Goal: Information Seeking & Learning: Learn about a topic

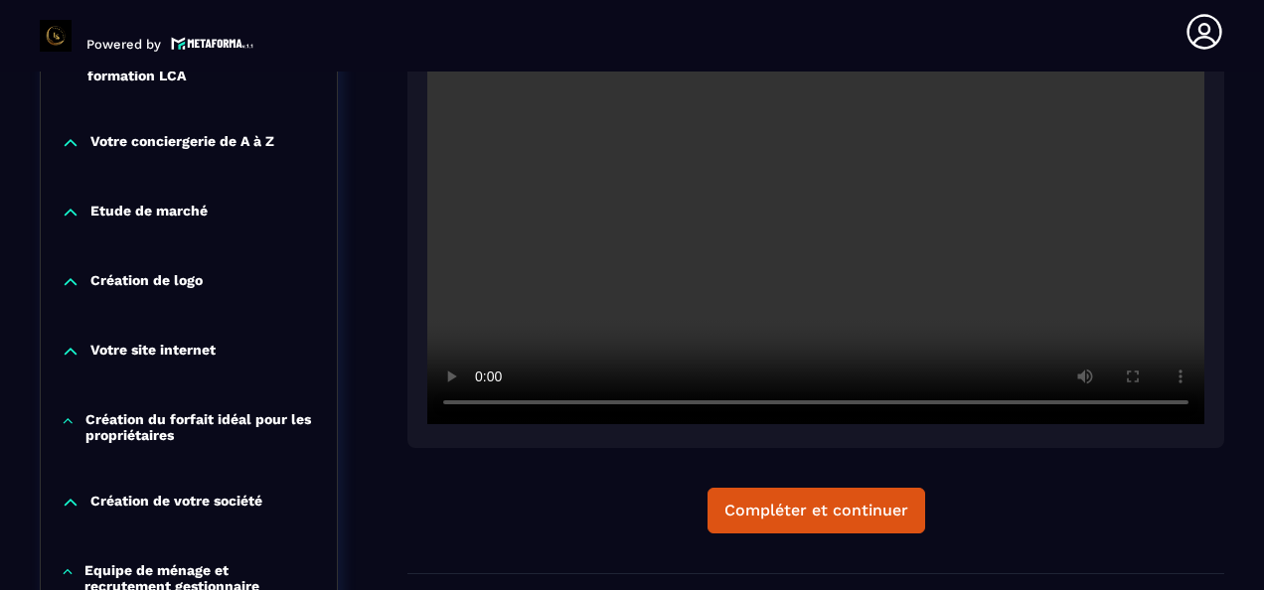
scroll to position [696, 0]
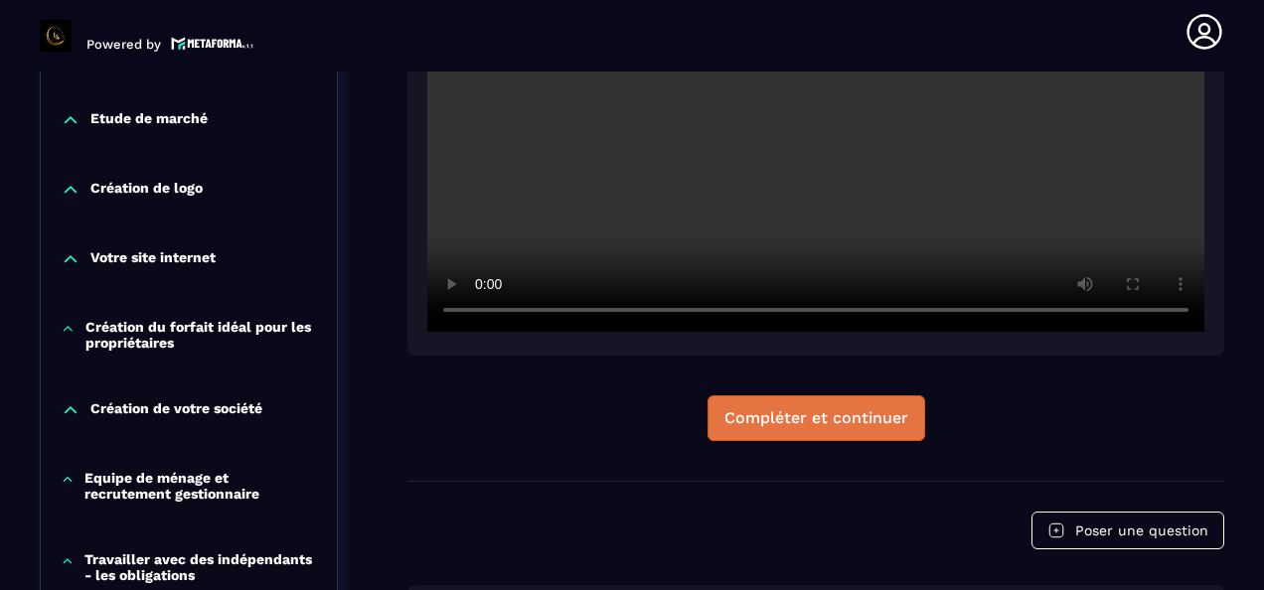
click at [834, 418] on div "Compléter et continuer" at bounding box center [817, 419] width 184 height 20
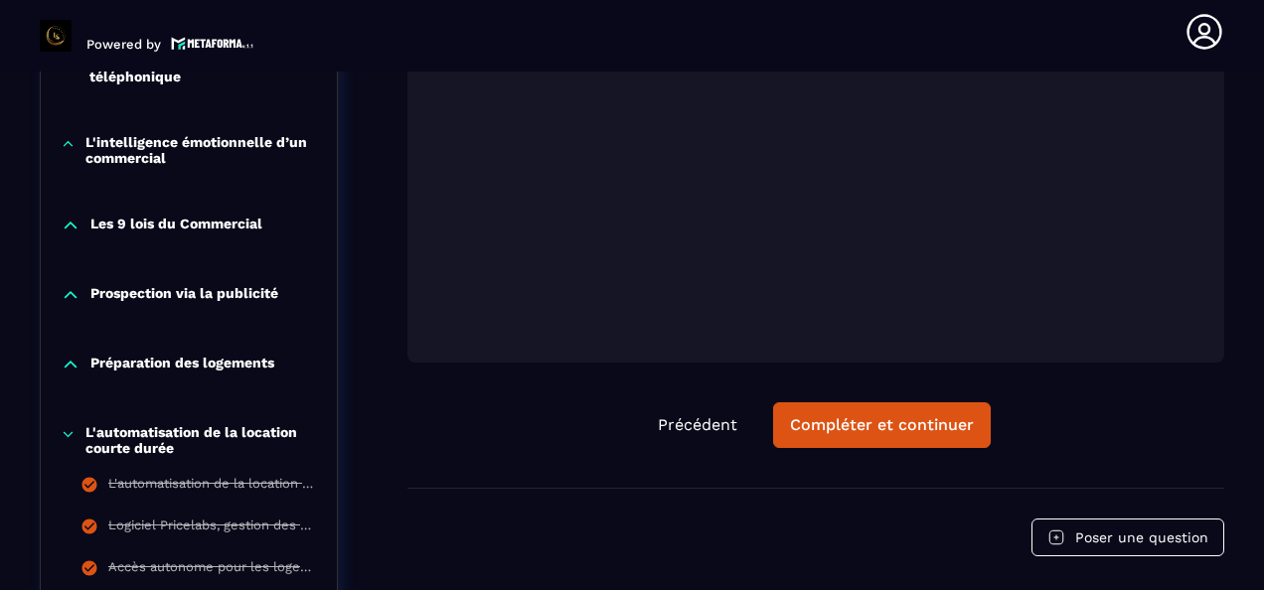
scroll to position [1697, 0]
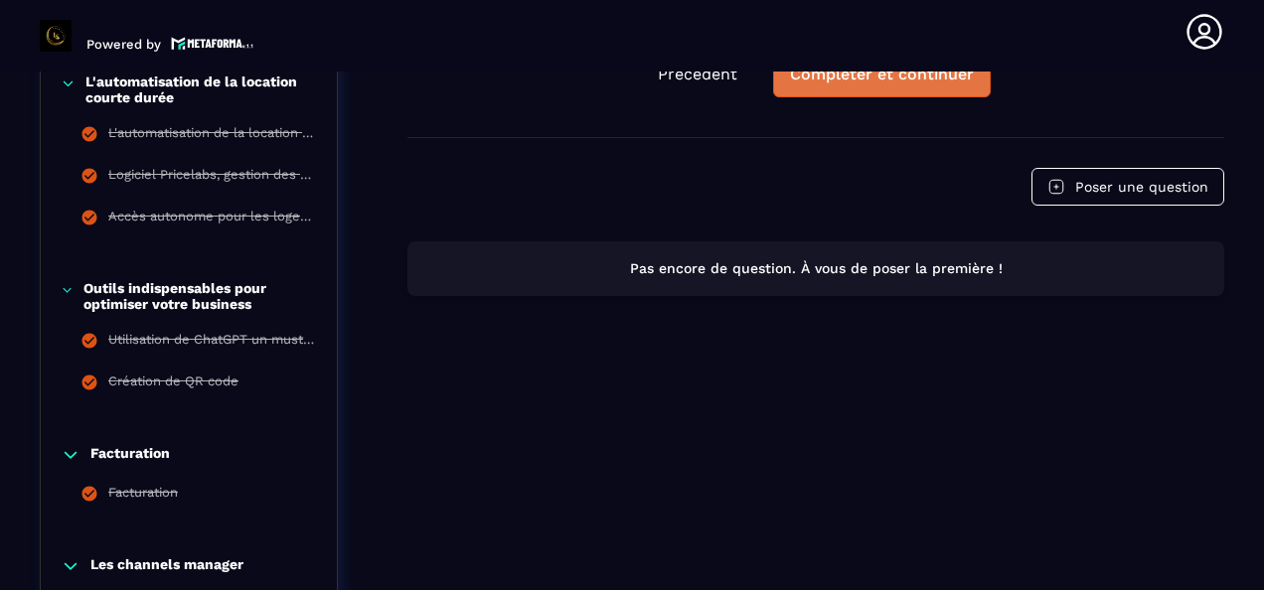
click at [887, 92] on button "Compléter et continuer" at bounding box center [882, 75] width 218 height 46
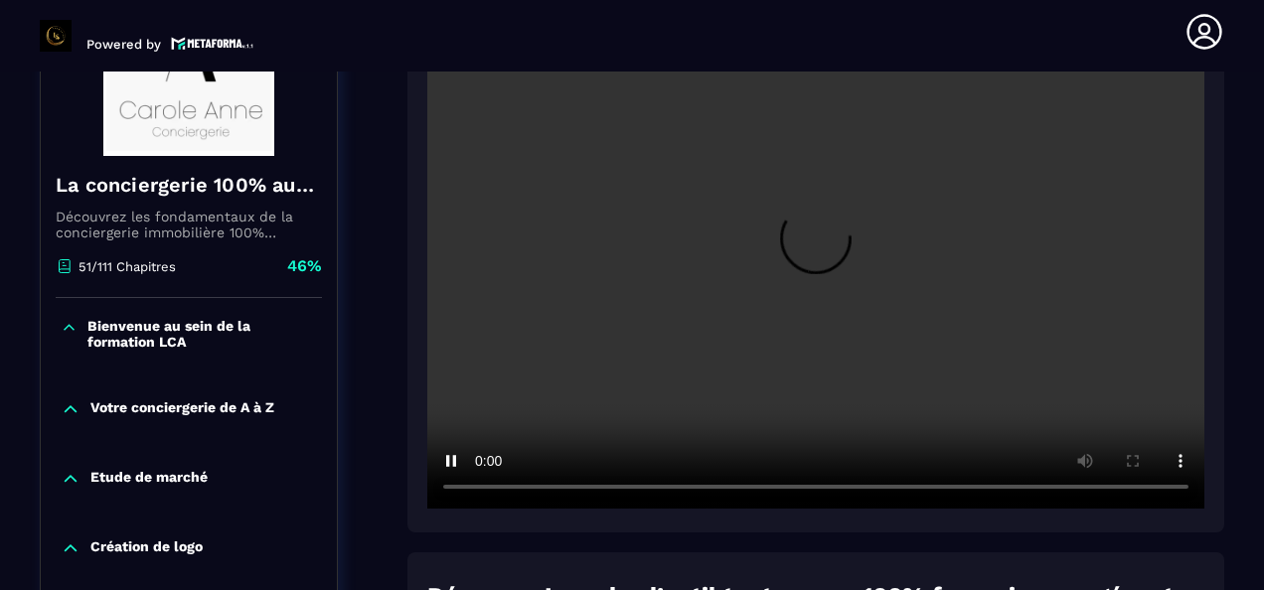
scroll to position [305, 0]
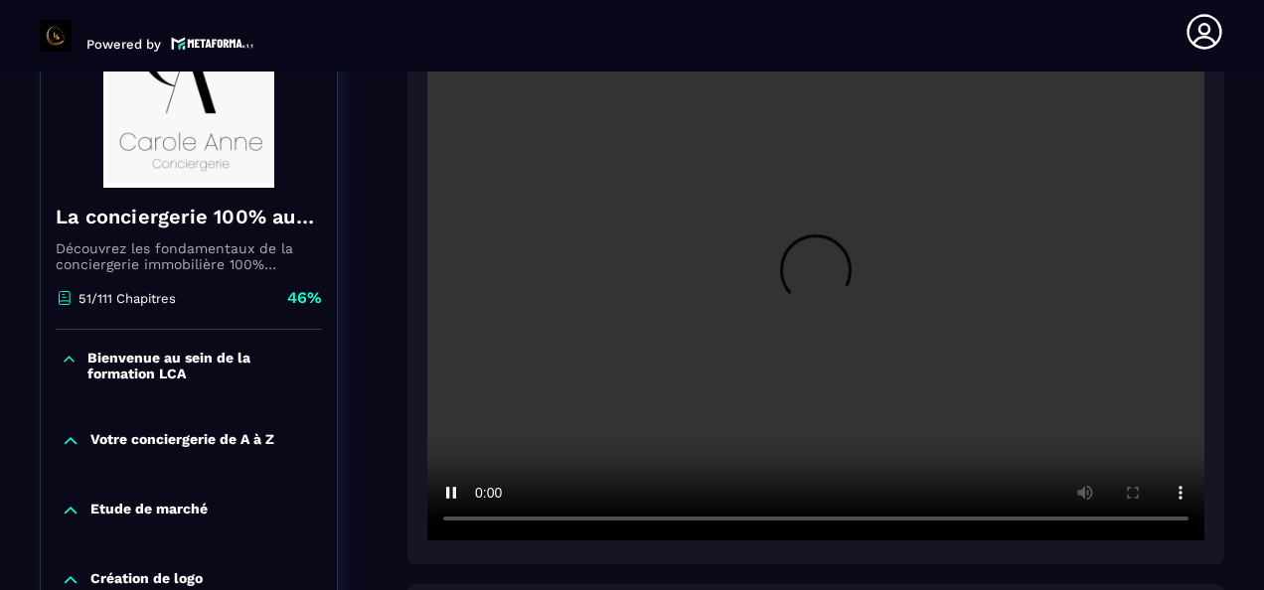
click at [839, 290] on video at bounding box center [815, 282] width 777 height 518
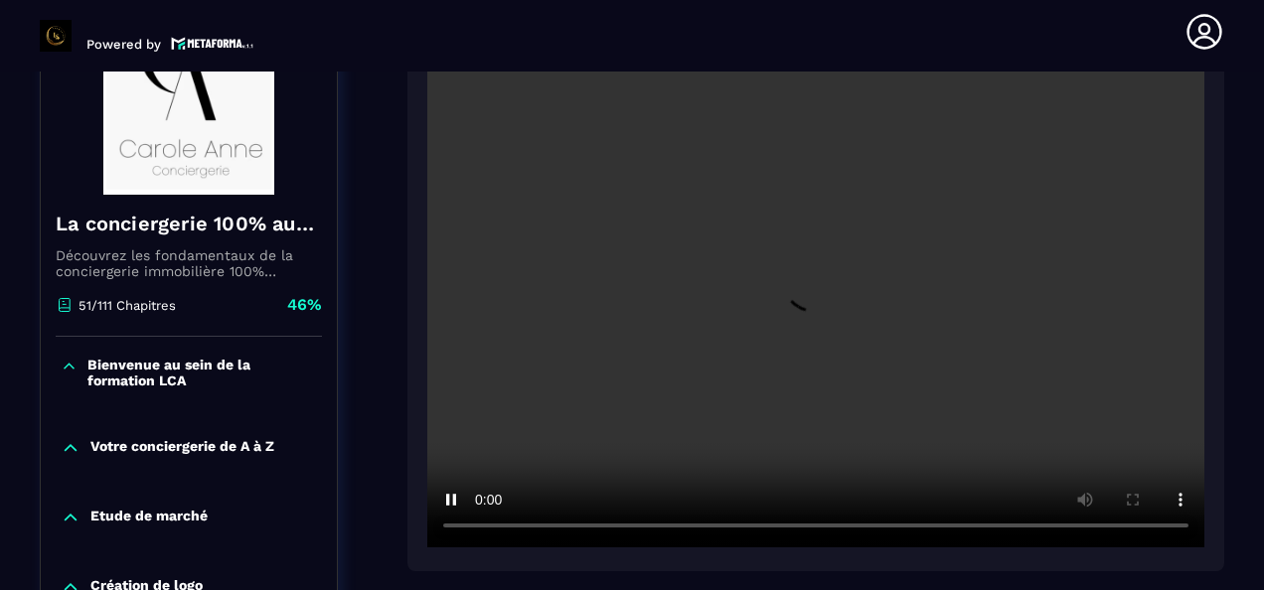
scroll to position [0, 0]
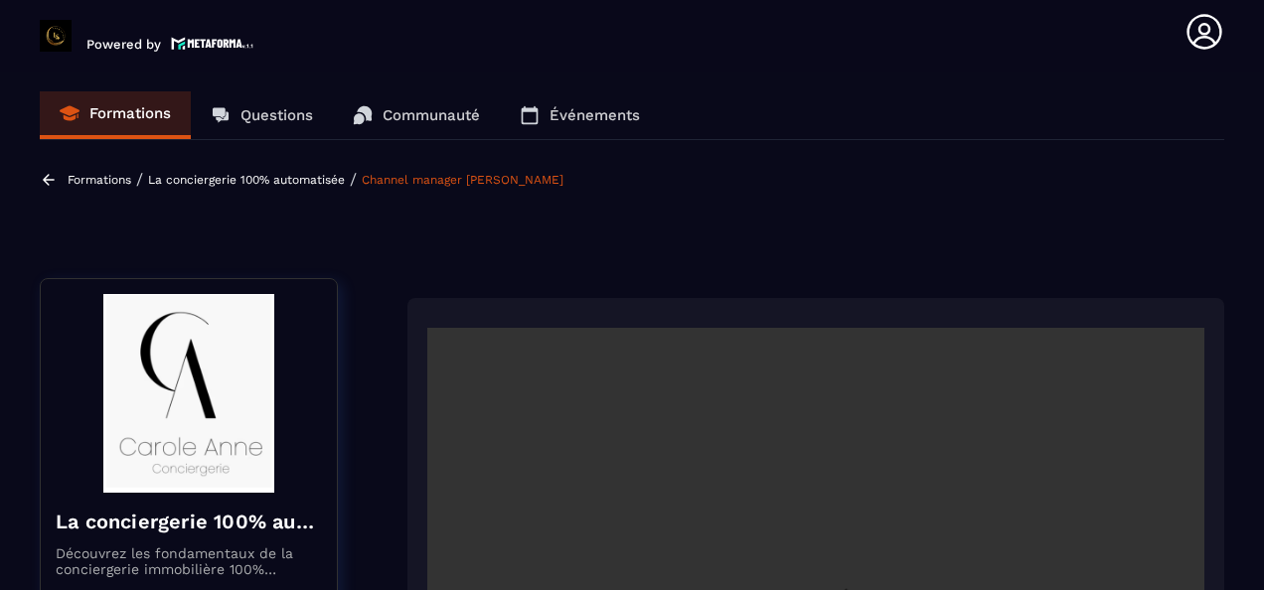
click at [792, 382] on video at bounding box center [815, 587] width 777 height 518
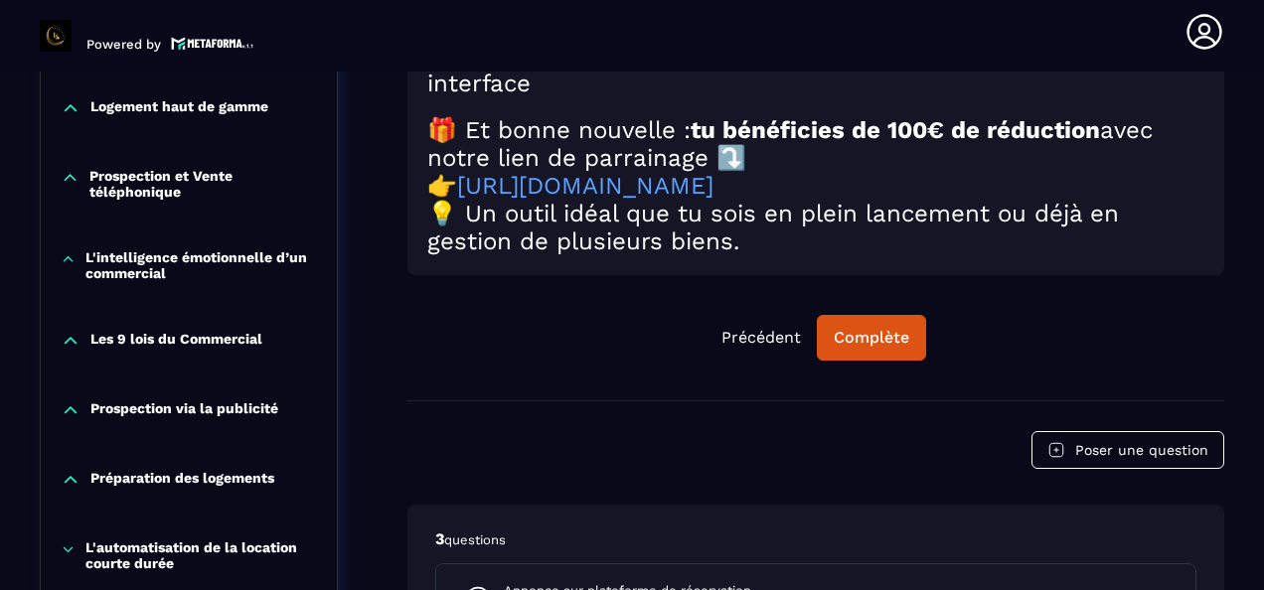
scroll to position [1392, 0]
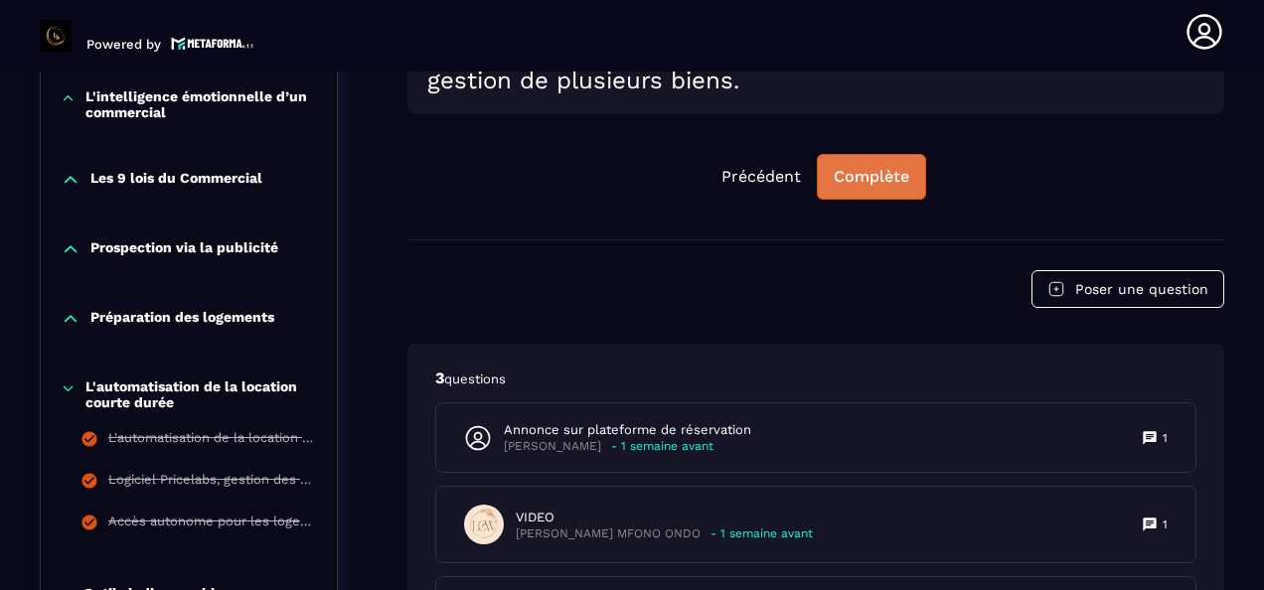
click at [867, 176] on button "Complète" at bounding box center [871, 177] width 109 height 46
click at [884, 167] on div "Continuer" at bounding box center [872, 177] width 78 height 20
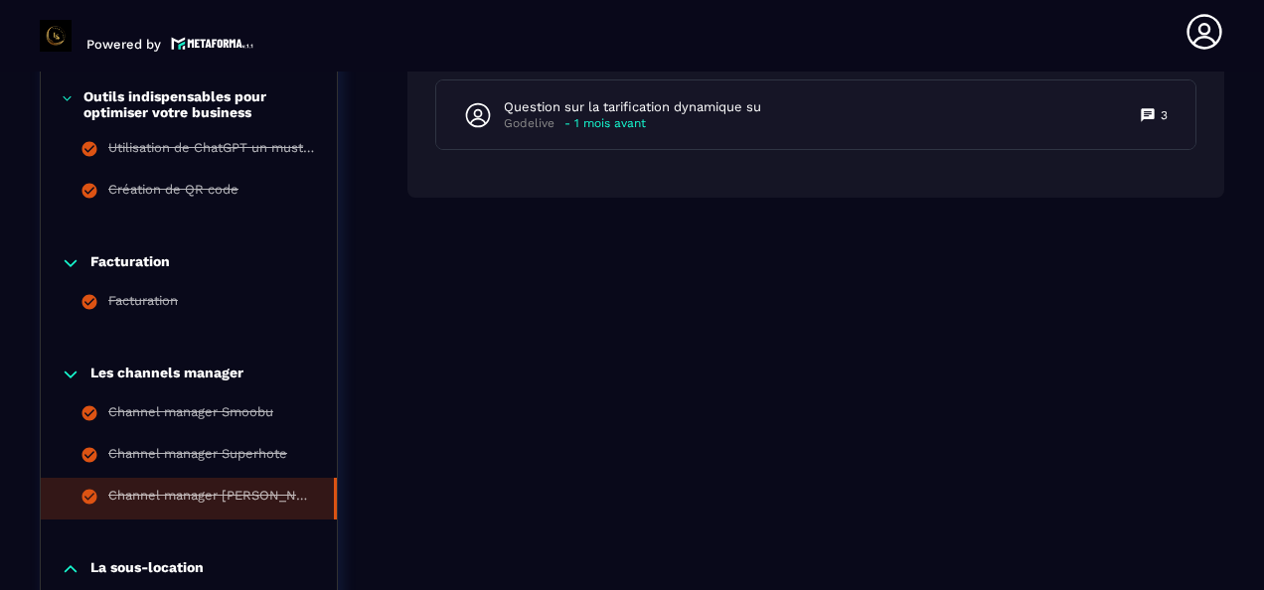
scroll to position [1988, 0]
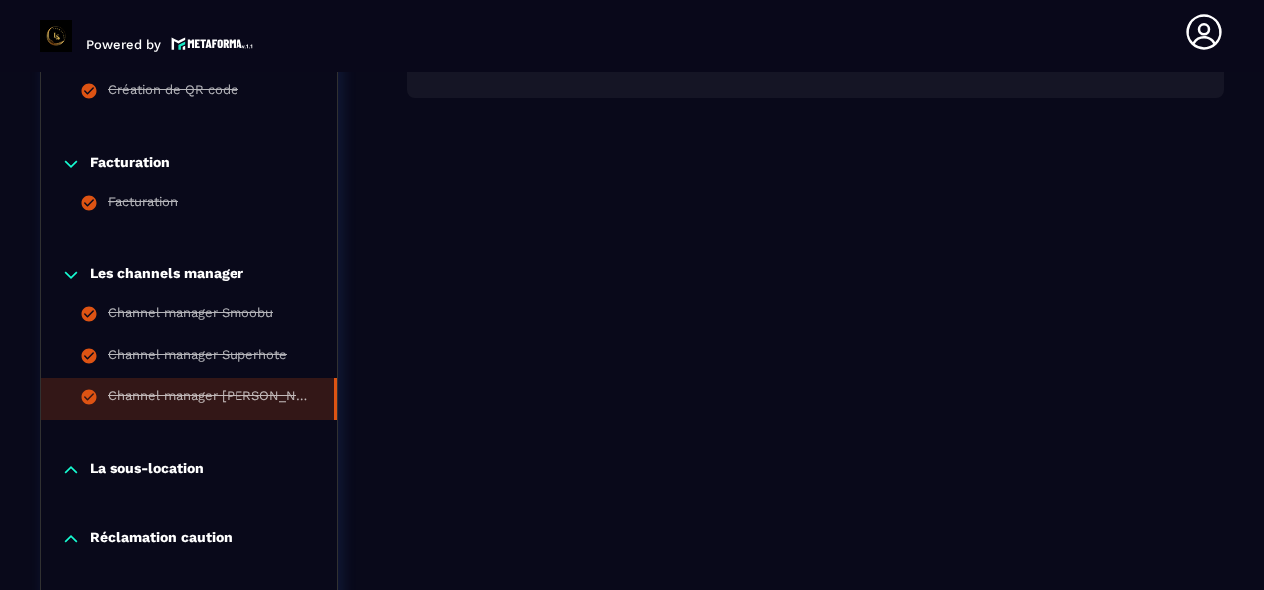
click at [187, 473] on p "La sous-location" at bounding box center [146, 470] width 113 height 20
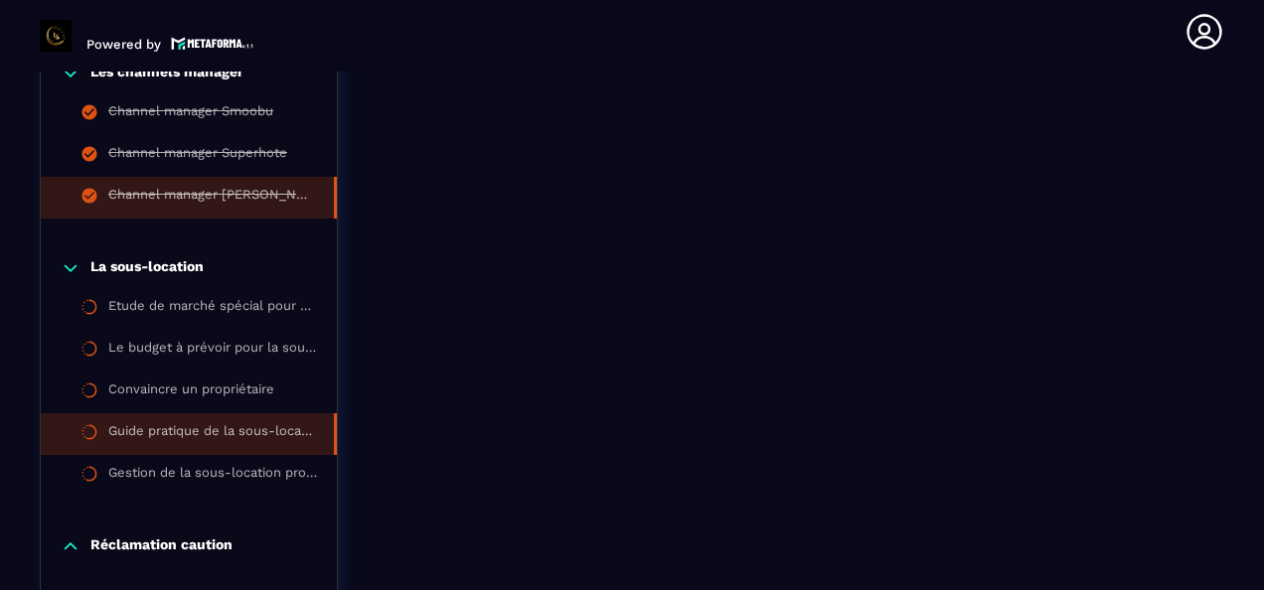
scroll to position [2286, 0]
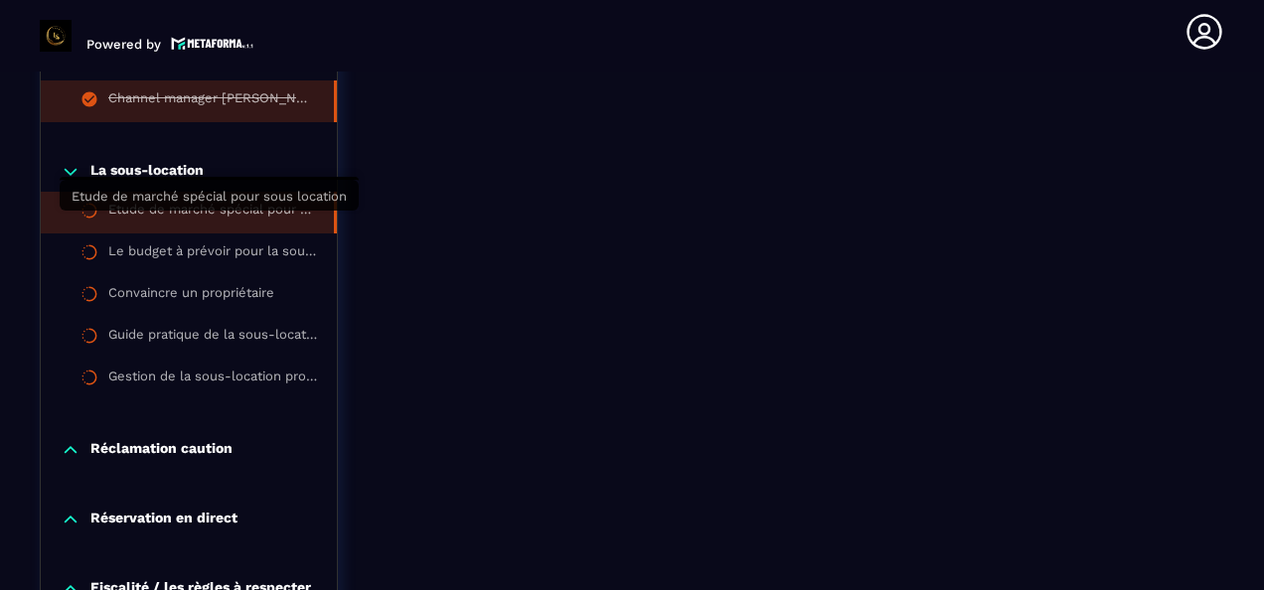
click at [249, 223] on div "Etude de marché spécial pour sous location" at bounding box center [211, 213] width 206 height 22
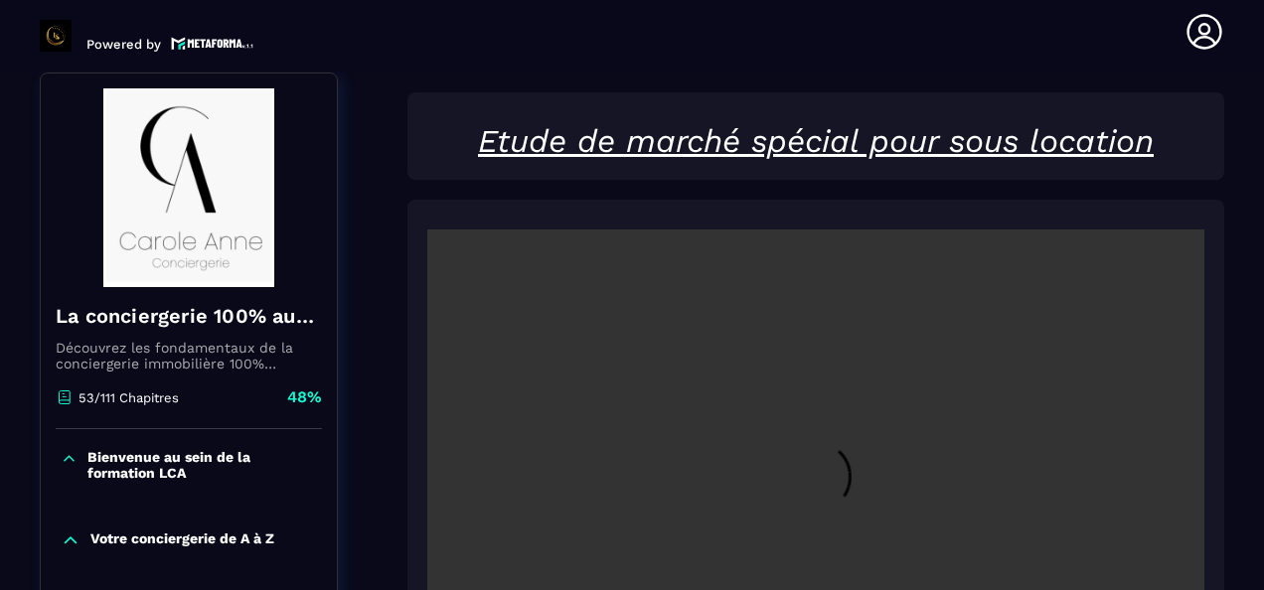
scroll to position [405, 0]
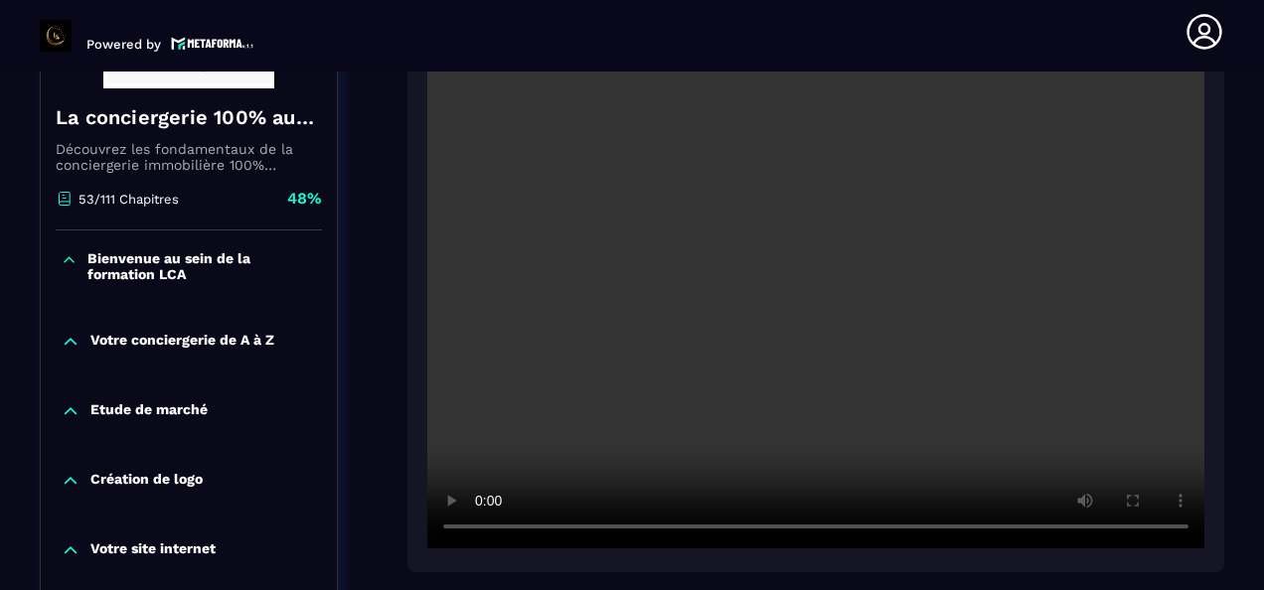
click at [597, 346] on video at bounding box center [815, 290] width 777 height 518
